Goal: Transaction & Acquisition: Purchase product/service

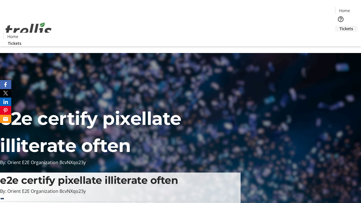
click at [339, 26] on span "Tickets" at bounding box center [346, 29] width 14 height 6
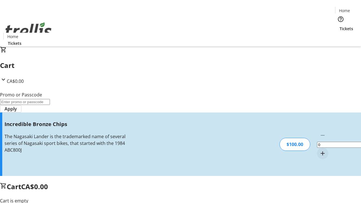
click at [319, 150] on mat-icon "Increment by one" at bounding box center [322, 153] width 7 height 7
type input "1"
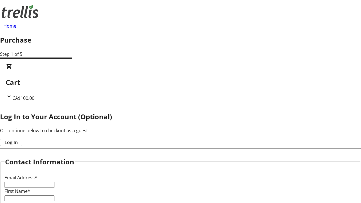
type input "FREE"
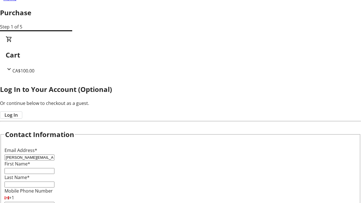
type input "[PERSON_NAME][EMAIL_ADDRESS][DOMAIN_NAME]"
type input "[PERSON_NAME]"
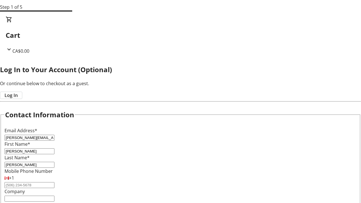
type input "[PERSON_NAME]"
